Goal: Transaction & Acquisition: Book appointment/travel/reservation

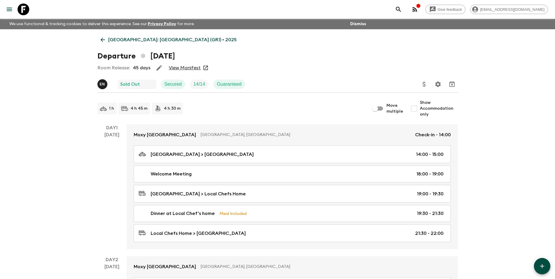
click at [112, 41] on p "[GEOGRAPHIC_DATA]: [GEOGRAPHIC_DATA] (GR1) • 2025" at bounding box center [172, 39] width 128 height 7
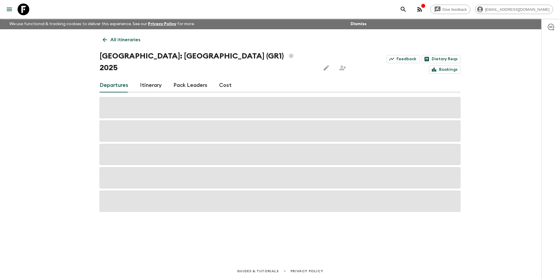
click at [112, 41] on p "All itineraries" at bounding box center [125, 39] width 30 height 7
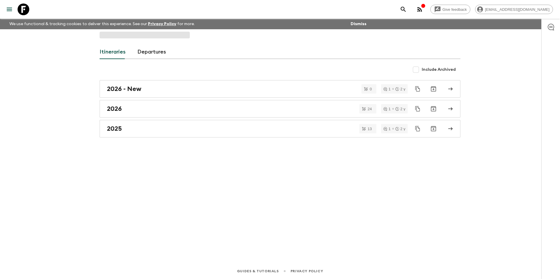
click at [112, 41] on div "Itineraries Departures Include Archived 2026 - New 0 1 2 y 2026 24 1 2 y 2025 1…" at bounding box center [279, 138] width 375 height 218
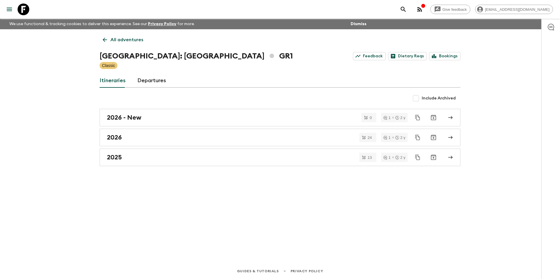
click at [114, 42] on p "All adventures" at bounding box center [126, 39] width 33 height 7
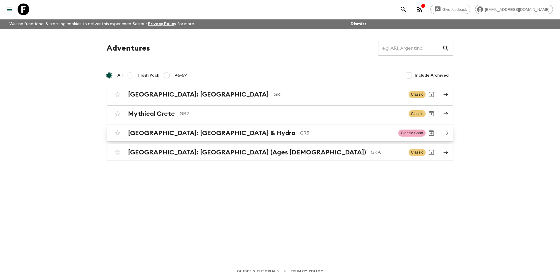
click at [163, 135] on h2 "[GEOGRAPHIC_DATA]: [GEOGRAPHIC_DATA] & Hydra" at bounding box center [211, 133] width 167 height 8
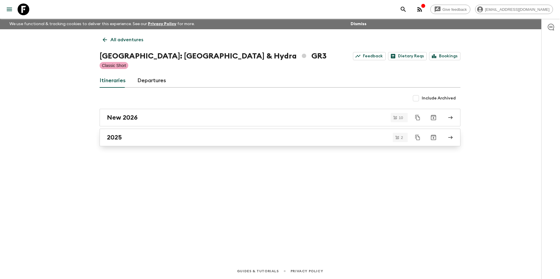
click at [121, 142] on link "2025" at bounding box center [280, 138] width 361 height 18
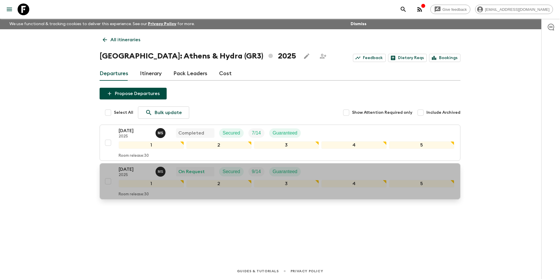
click at [118, 167] on div "[DATE] 2025 M S On Request Secured 9 / 14 Guaranteed 1 2 3 4 5 Room release: 30" at bounding box center [278, 181] width 352 height 31
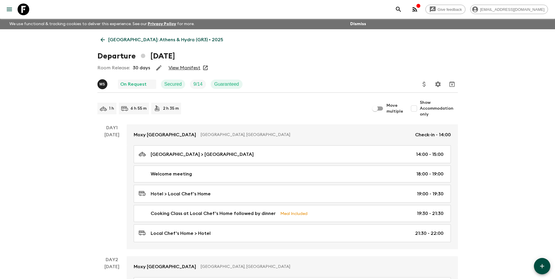
click at [183, 69] on link "View Manifest" at bounding box center [185, 68] width 32 height 6
